Goal: Information Seeking & Learning: Learn about a topic

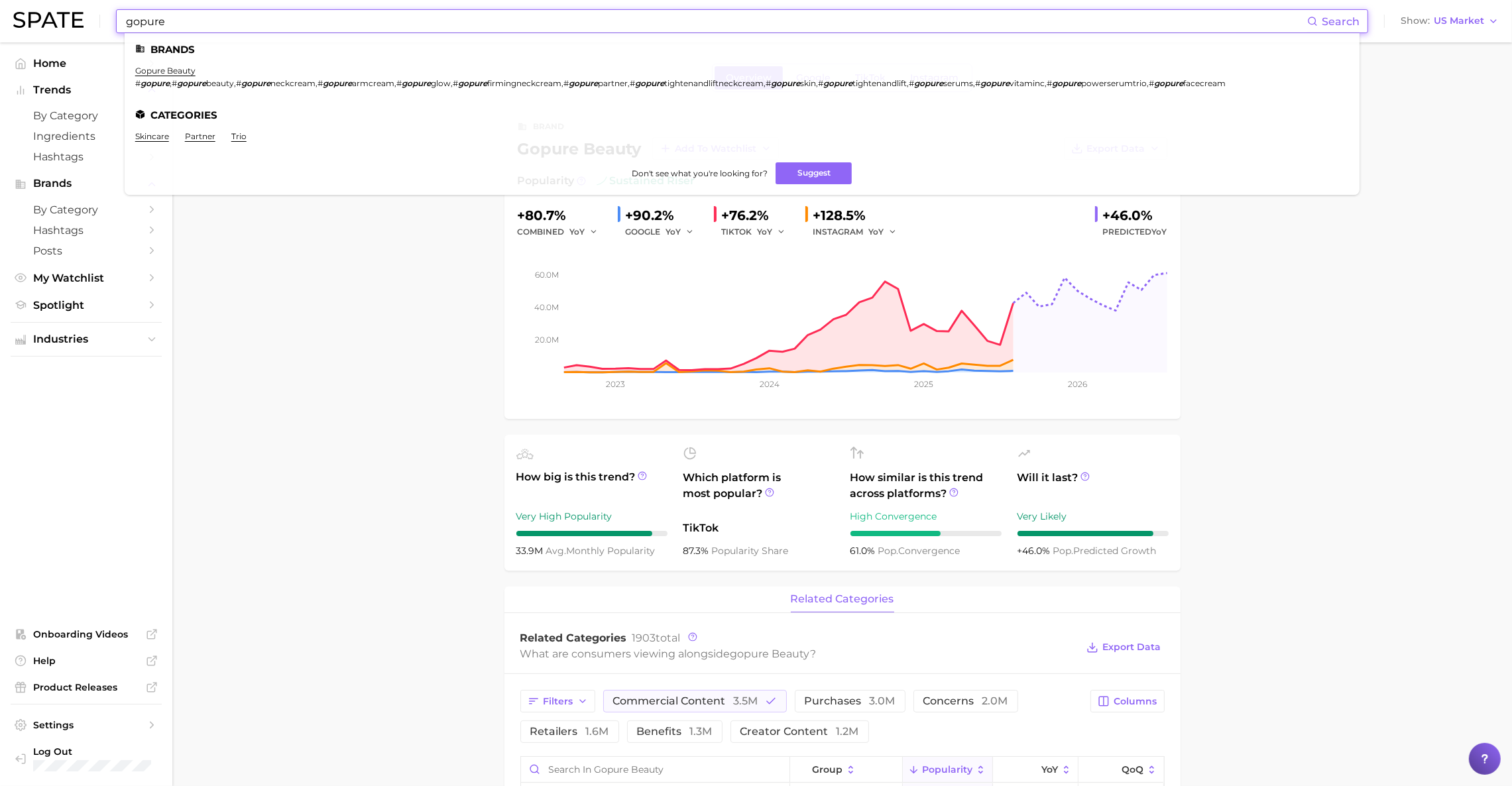
click at [460, 27] on input "gopure" at bounding box center [716, 21] width 1183 height 22
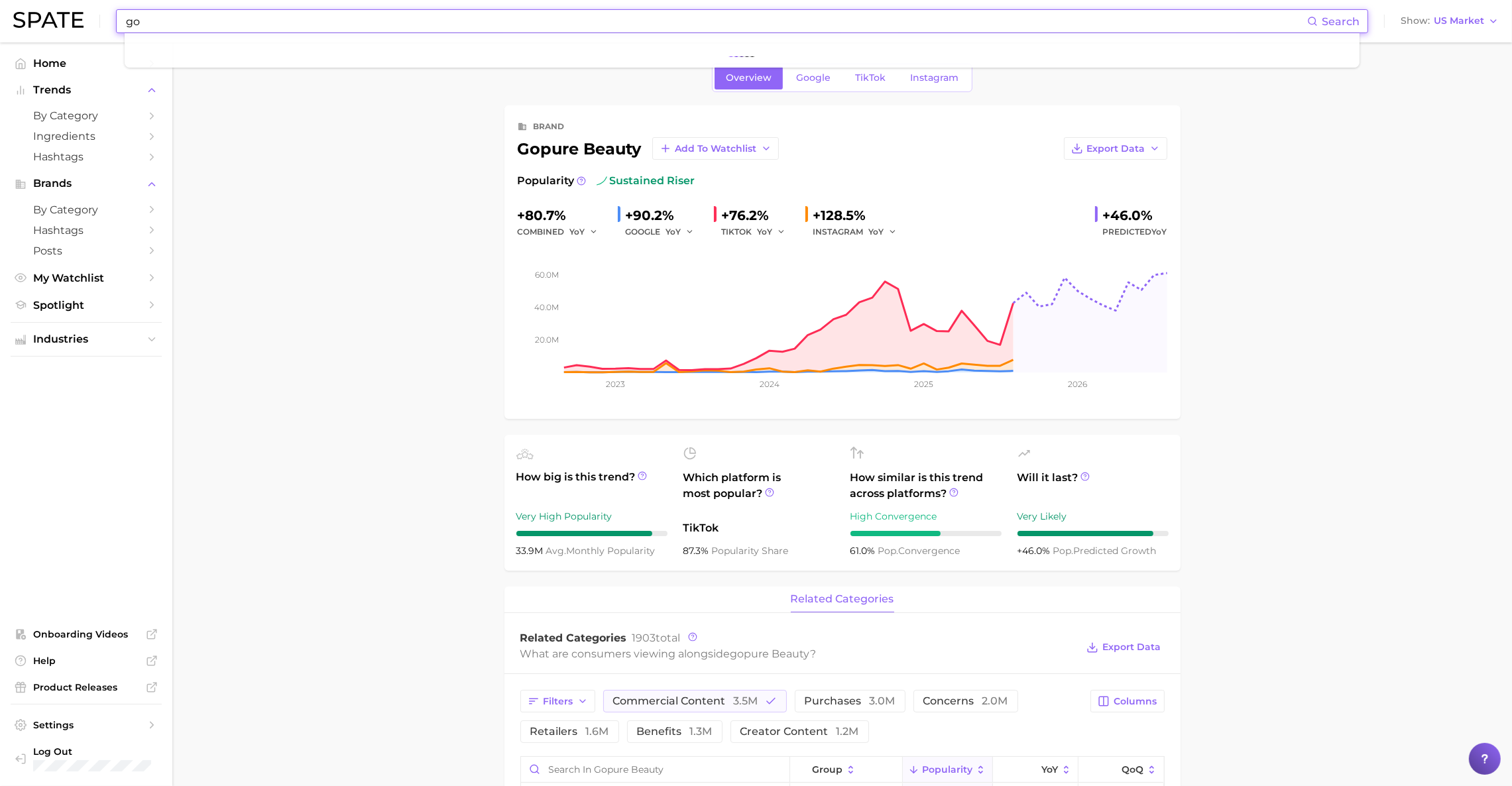
type input "g"
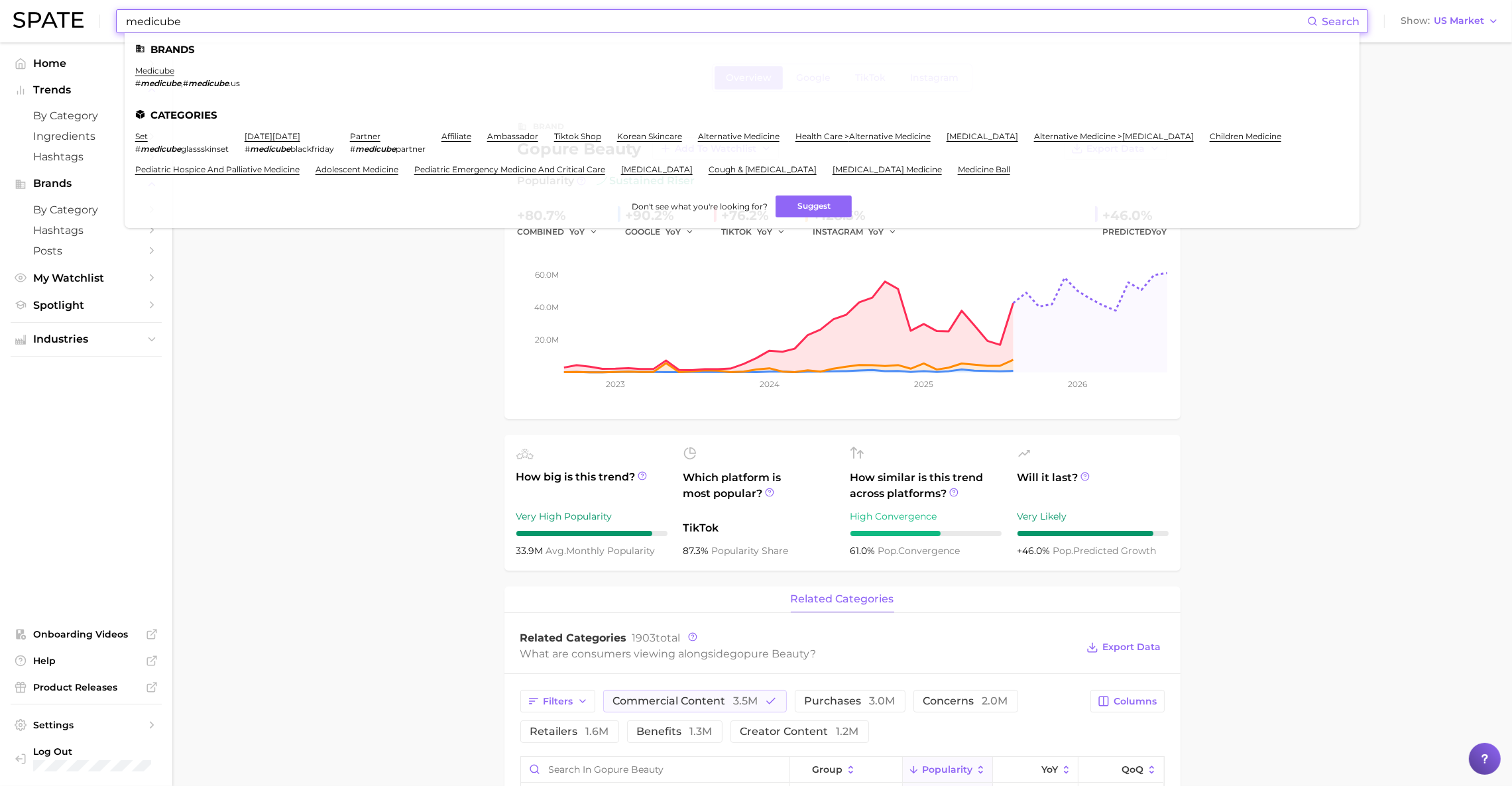
type input "medicube"
click at [157, 62] on ul "Brands medicube # medicube , # medicube .us Categories set # medicube glassskin…" at bounding box center [742, 130] width 1235 height 194
click at [154, 68] on link "medicube" at bounding box center [155, 70] width 39 height 10
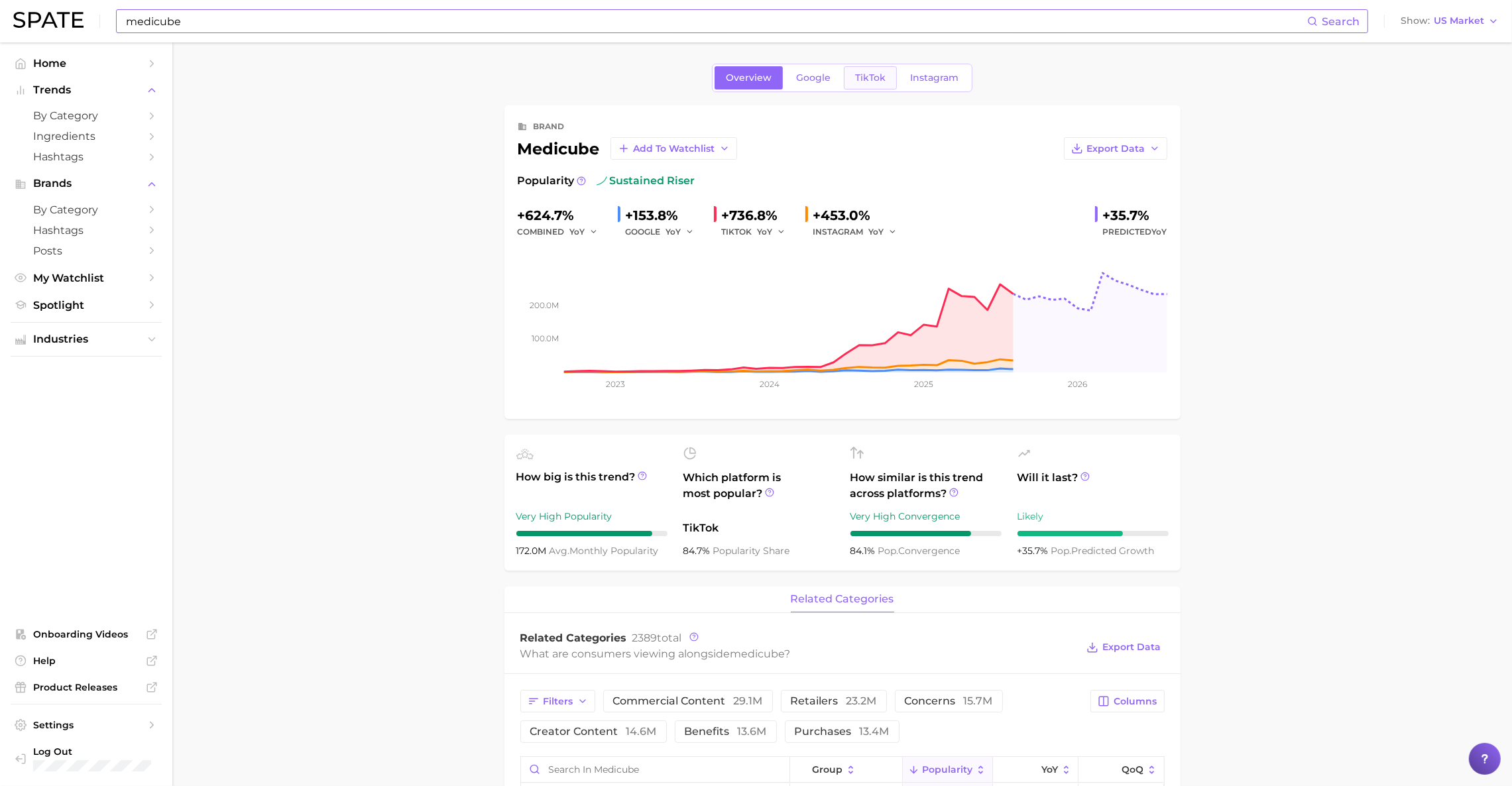
click at [878, 82] on span "TikTok" at bounding box center [871, 78] width 30 height 12
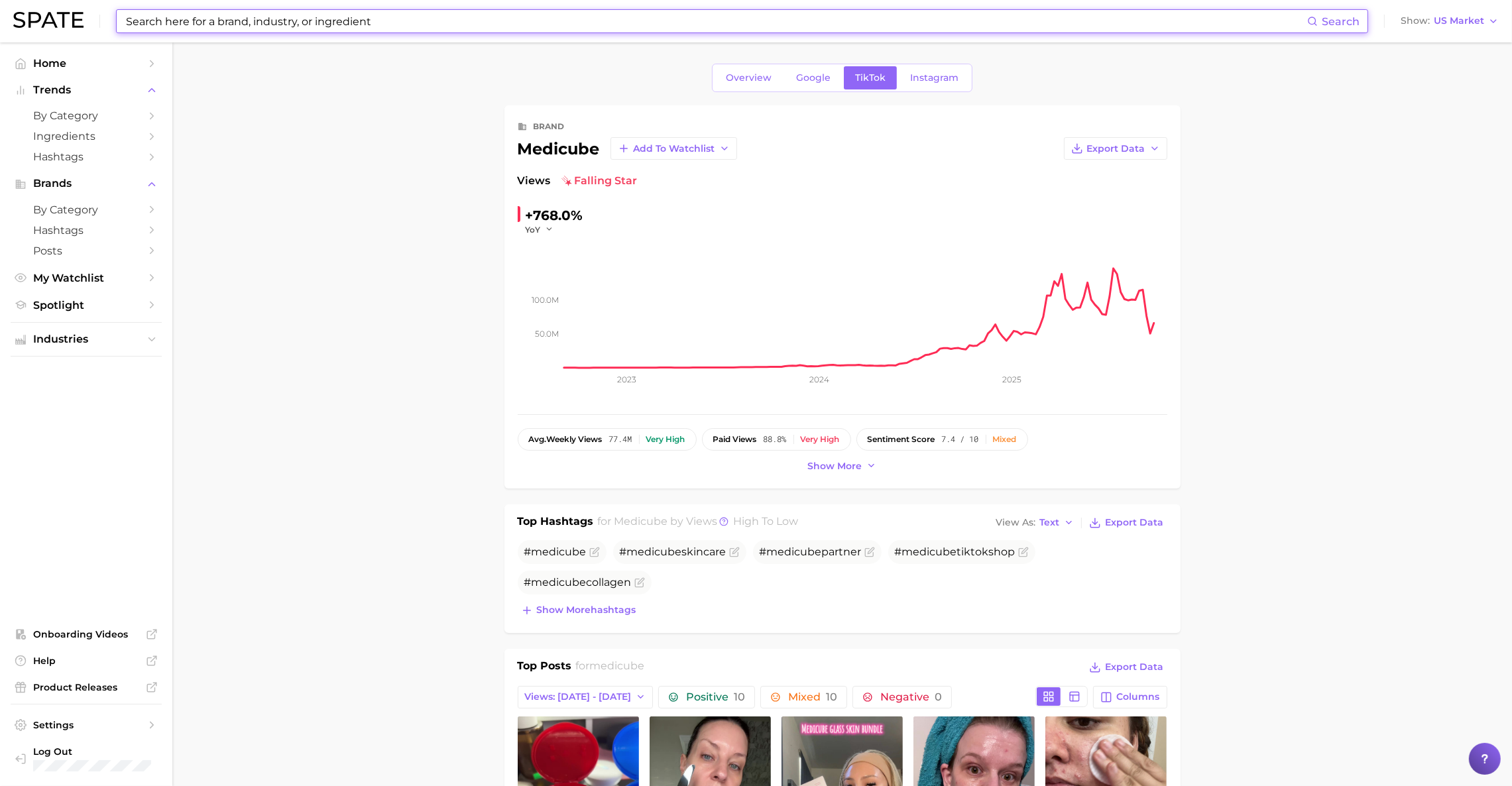
paste input "Dr.Melaxin"
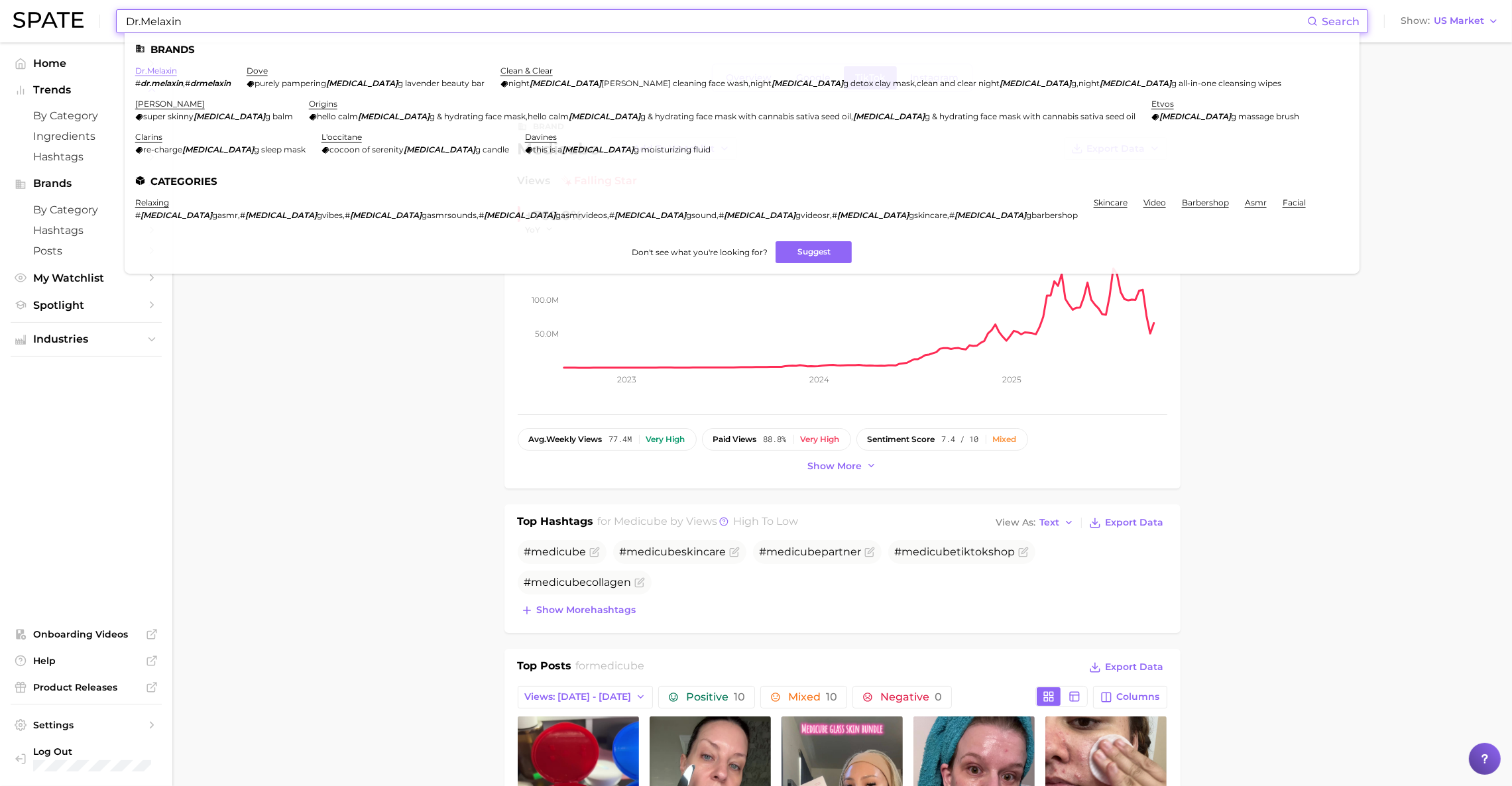
type input "Dr.Melaxin"
click at [161, 75] on link "dr.melaxin" at bounding box center [156, 70] width 42 height 10
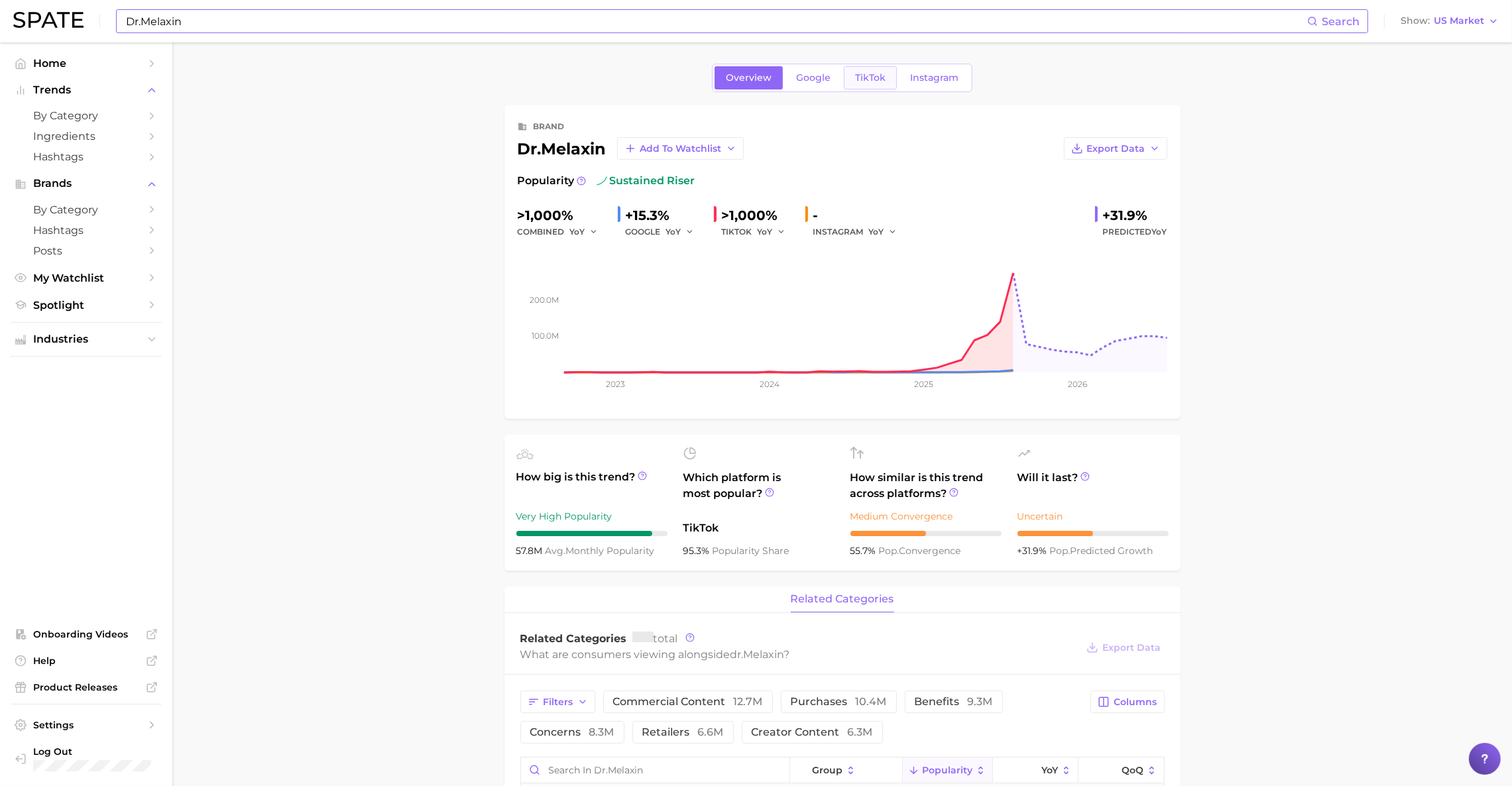
click at [855, 78] on span "TikTok" at bounding box center [871, 78] width 30 height 12
